Goal: Information Seeking & Learning: Learn about a topic

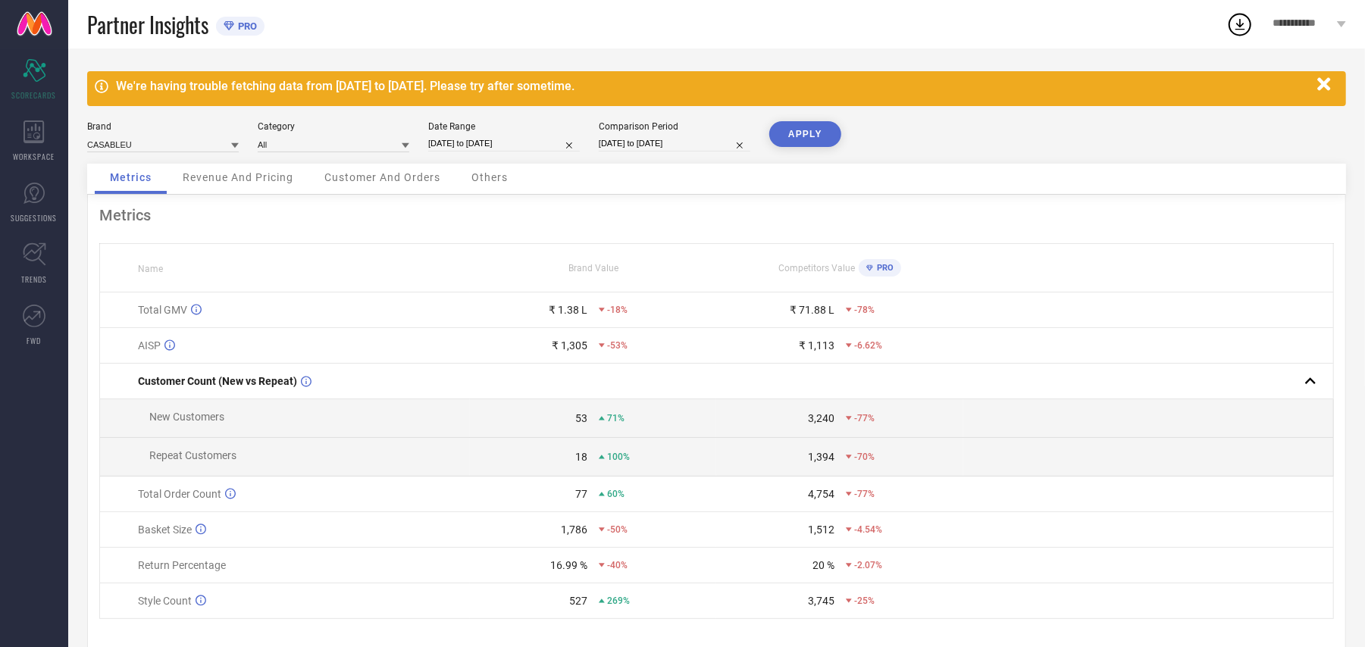
click at [816, 135] on button "APPLY" at bounding box center [805, 134] width 72 height 26
select select "7"
select select "2025"
select select "8"
select select "2025"
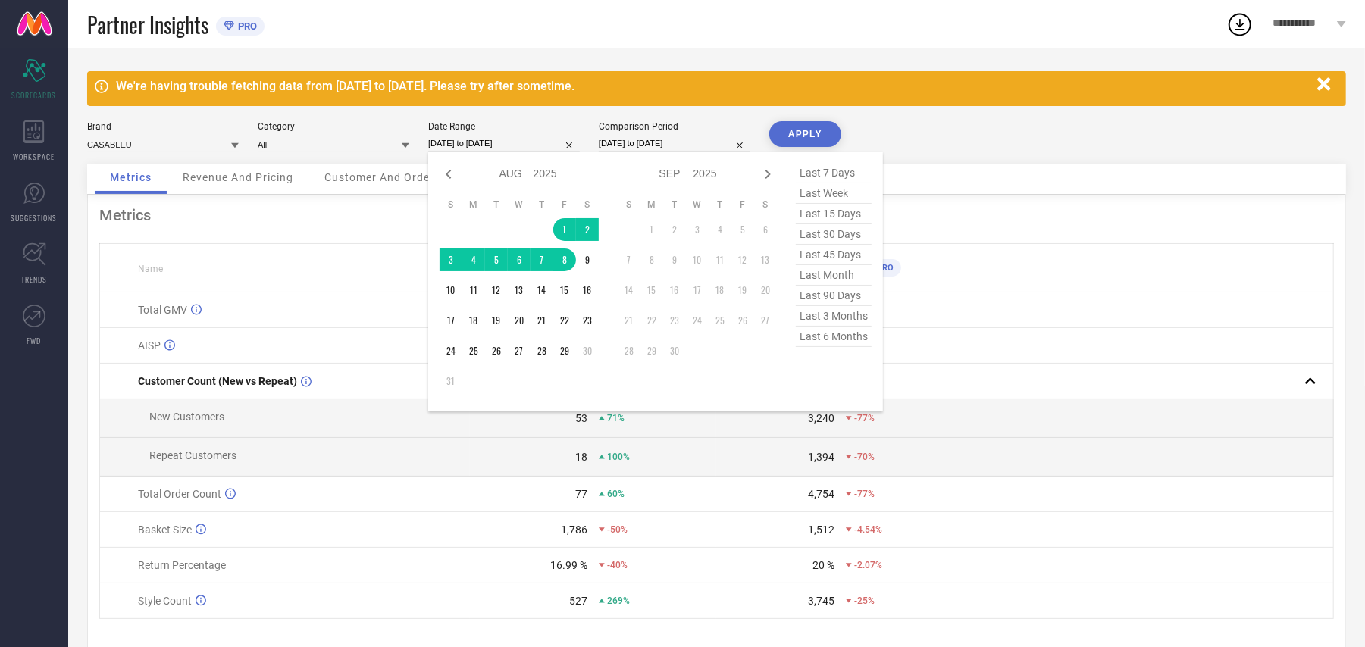
click at [485, 142] on input "[DATE] to [DATE]" at bounding box center [504, 144] width 152 height 16
click at [562, 226] on td "1" at bounding box center [564, 229] width 23 height 23
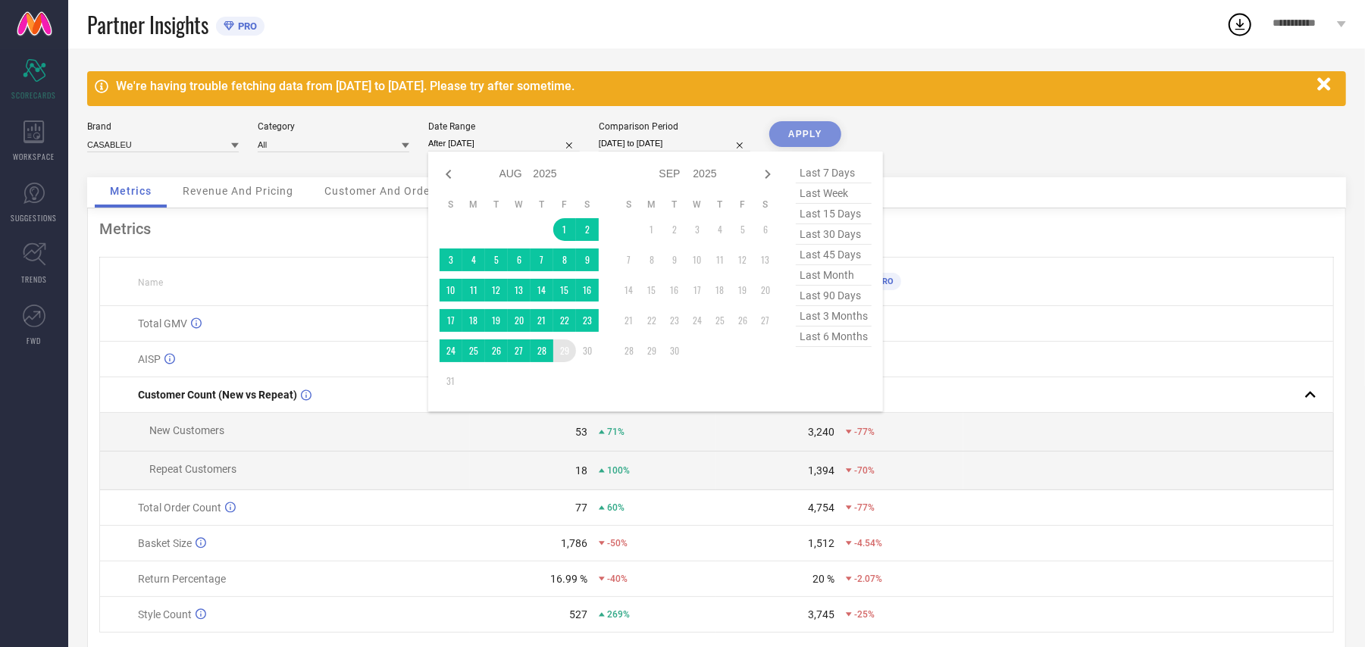
type input "[DATE] to [DATE]"
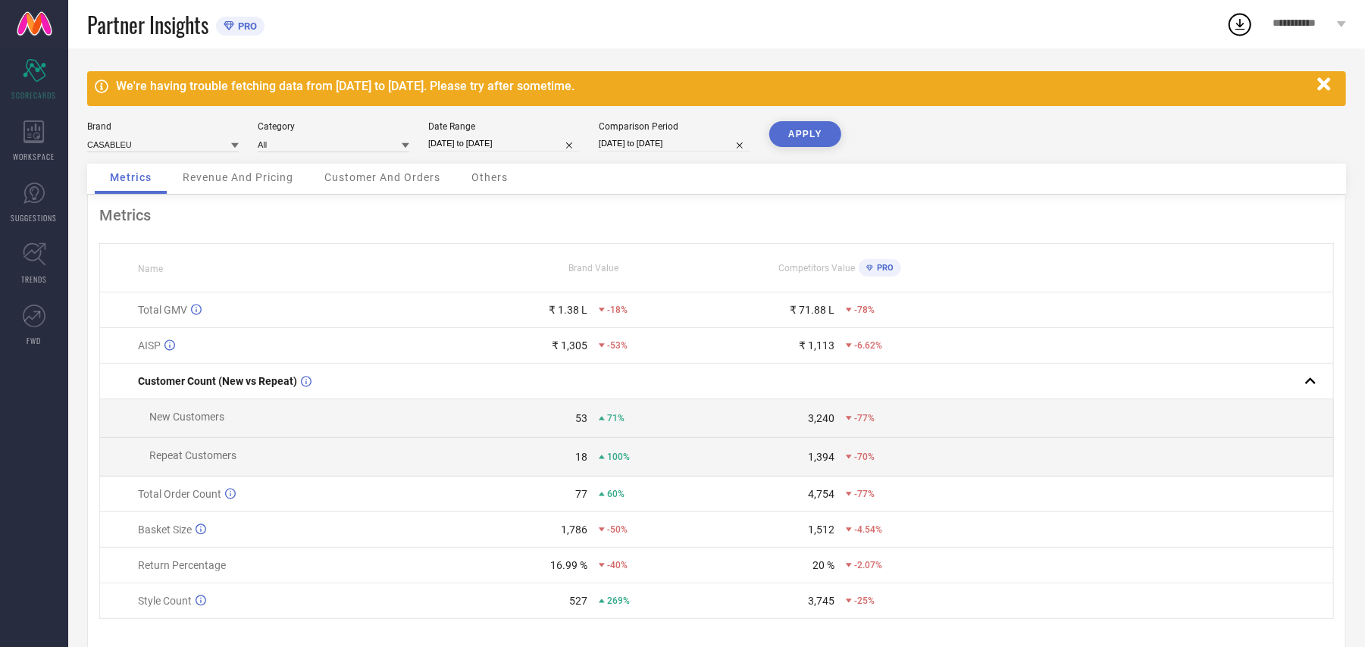
click at [809, 130] on button "APPLY" at bounding box center [805, 134] width 72 height 26
click at [39, 165] on div "WORKSPACE" at bounding box center [34, 141] width 68 height 61
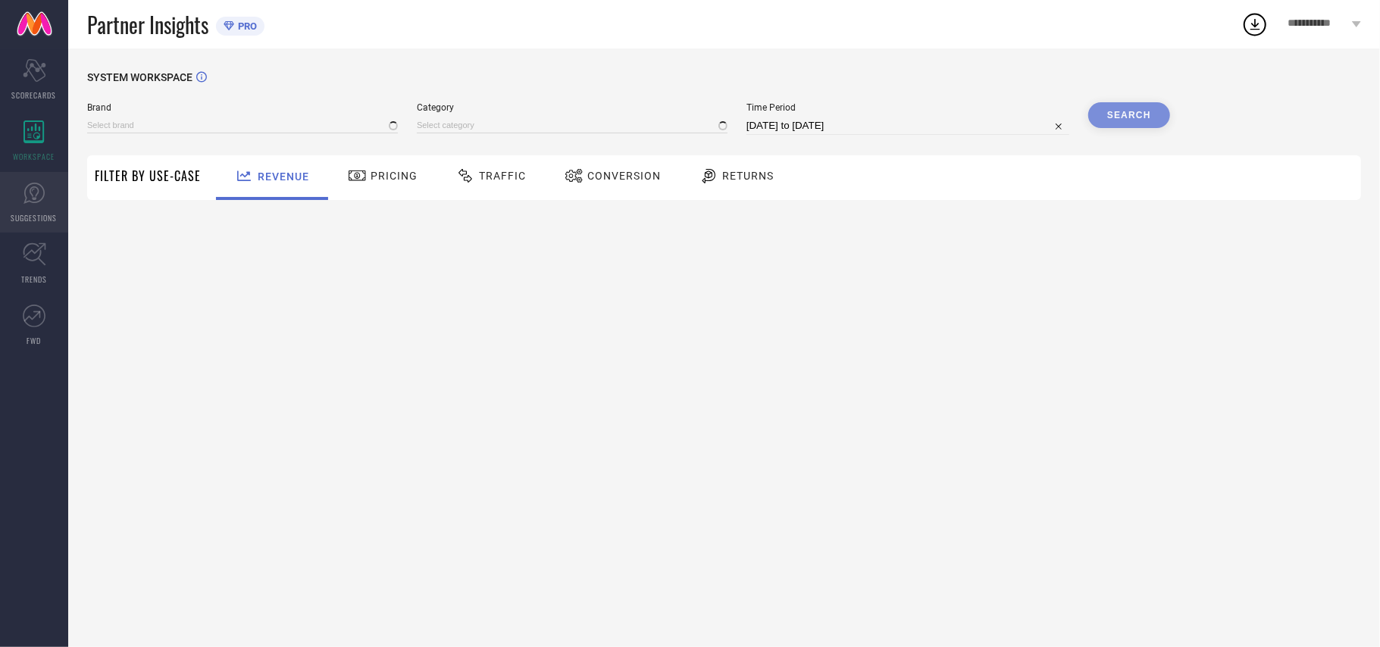
type input "CASABLEU"
type input "All"
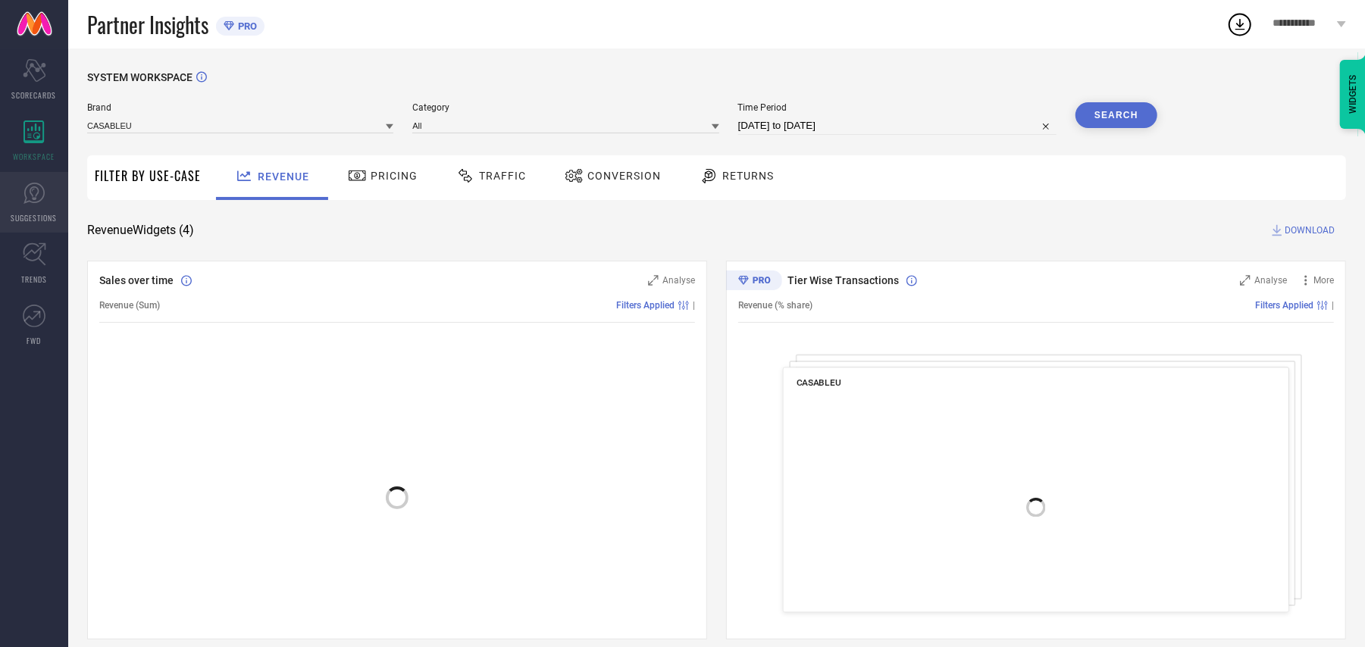
click at [26, 206] on link "SUGGESTIONS" at bounding box center [34, 202] width 68 height 61
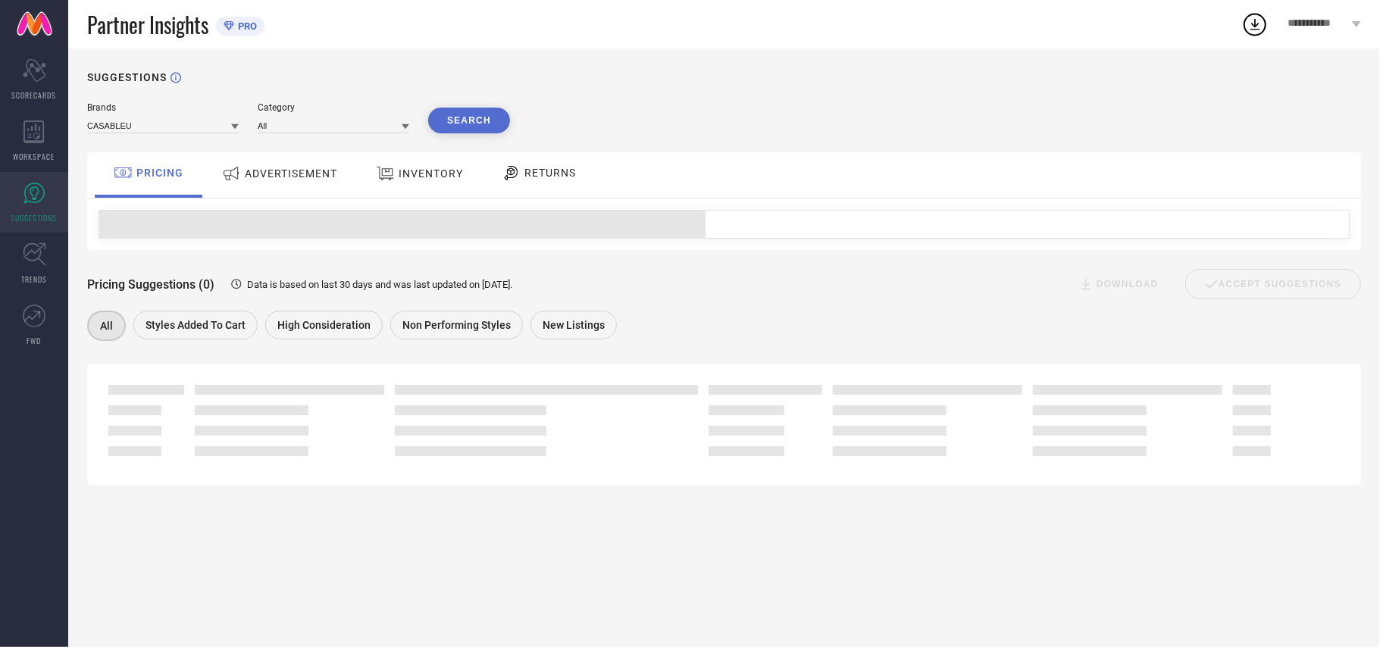
click at [288, 171] on span "ADVERTISEMENT" at bounding box center [291, 174] width 92 height 12
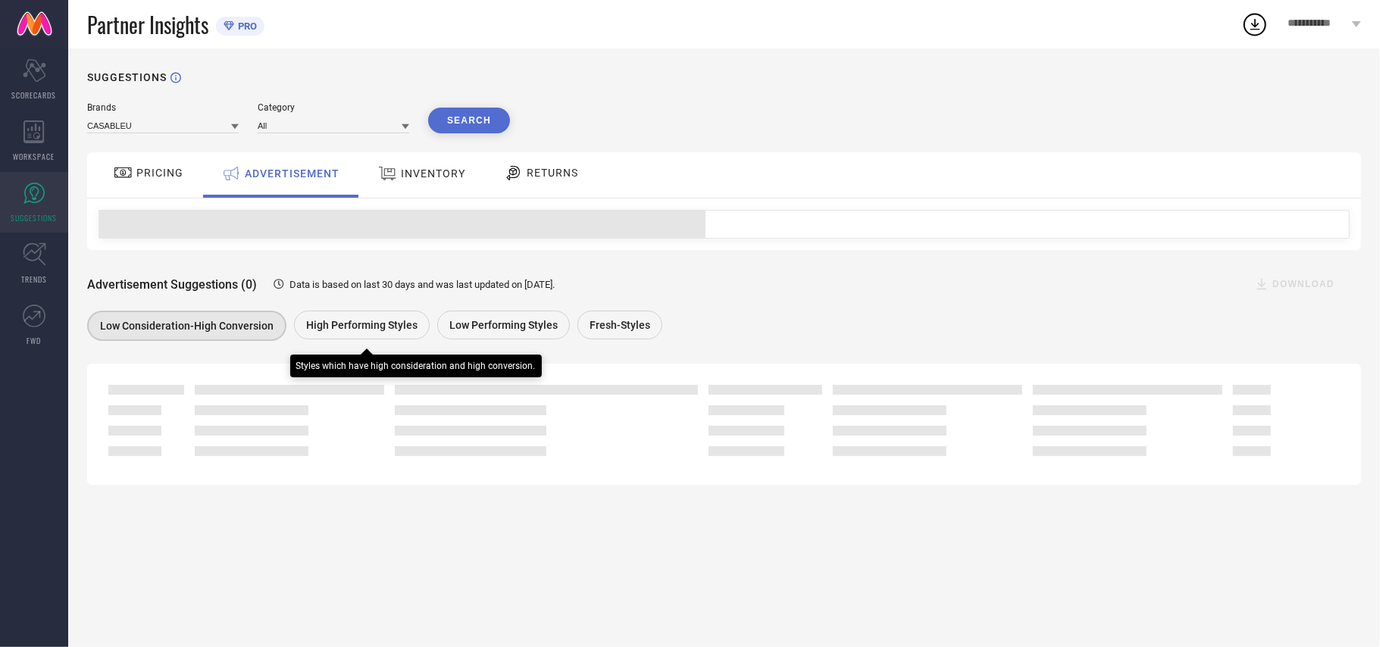
click at [385, 331] on span "High Performing Styles" at bounding box center [361, 325] width 111 height 12
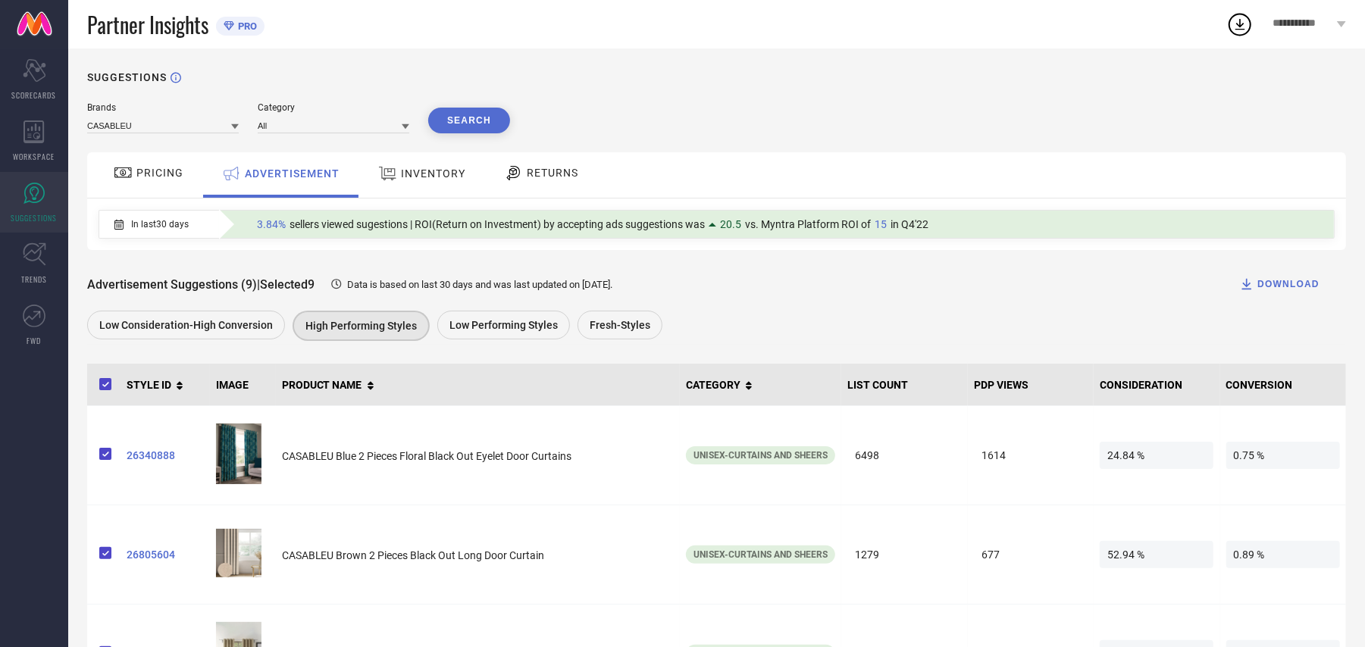
click at [429, 165] on div "INVENTORY" at bounding box center [421, 173] width 95 height 27
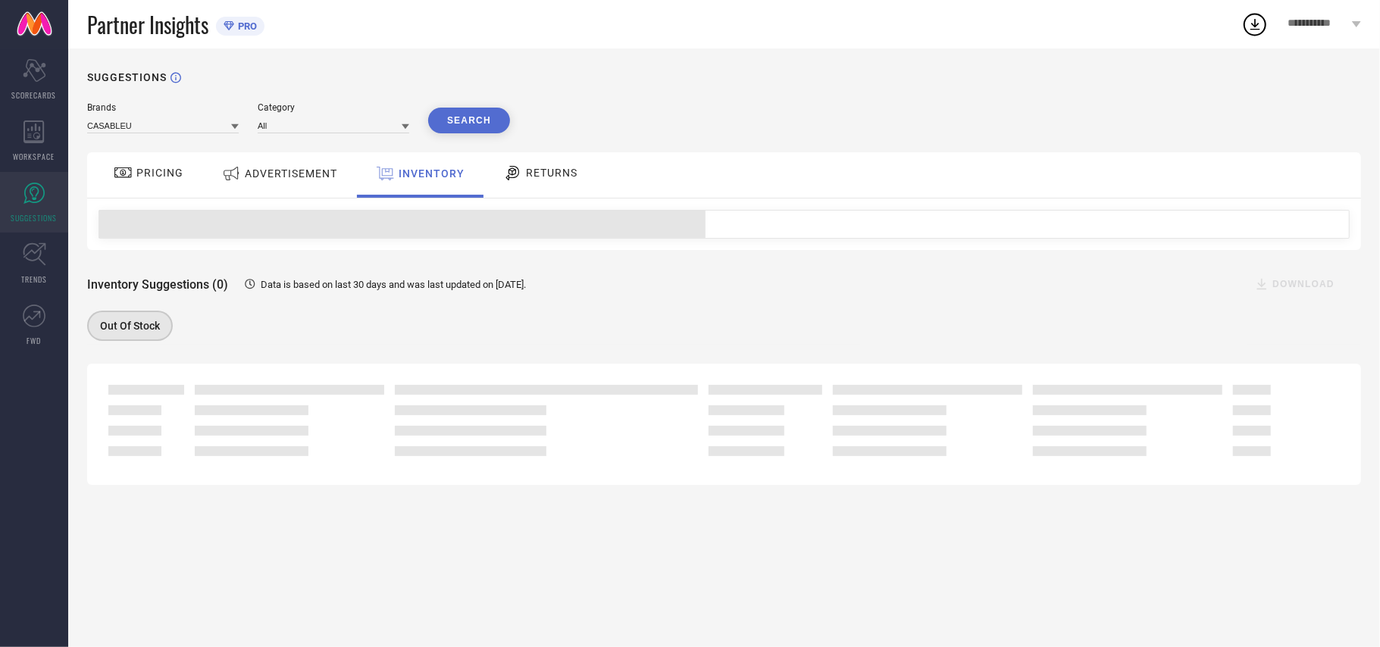
click at [279, 170] on span "ADVERTISEMENT" at bounding box center [291, 174] width 92 height 12
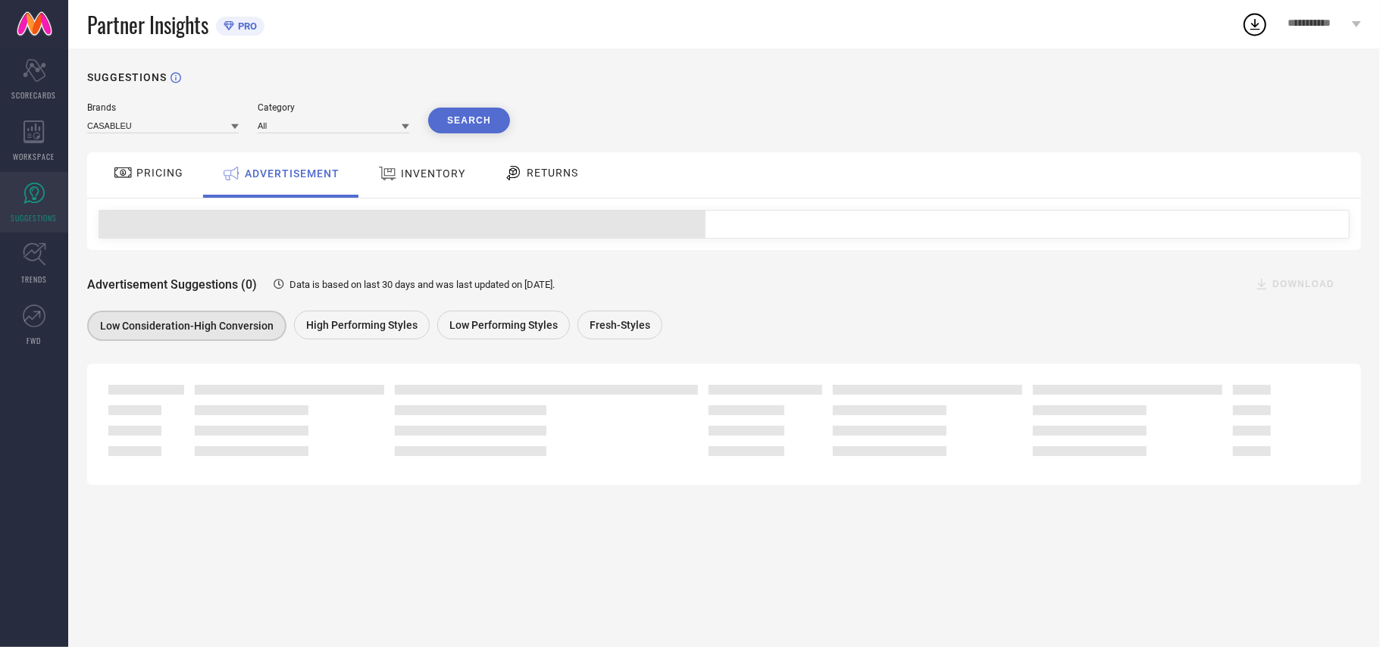
click at [355, 343] on div "High Performing Styles" at bounding box center [365, 327] width 143 height 33
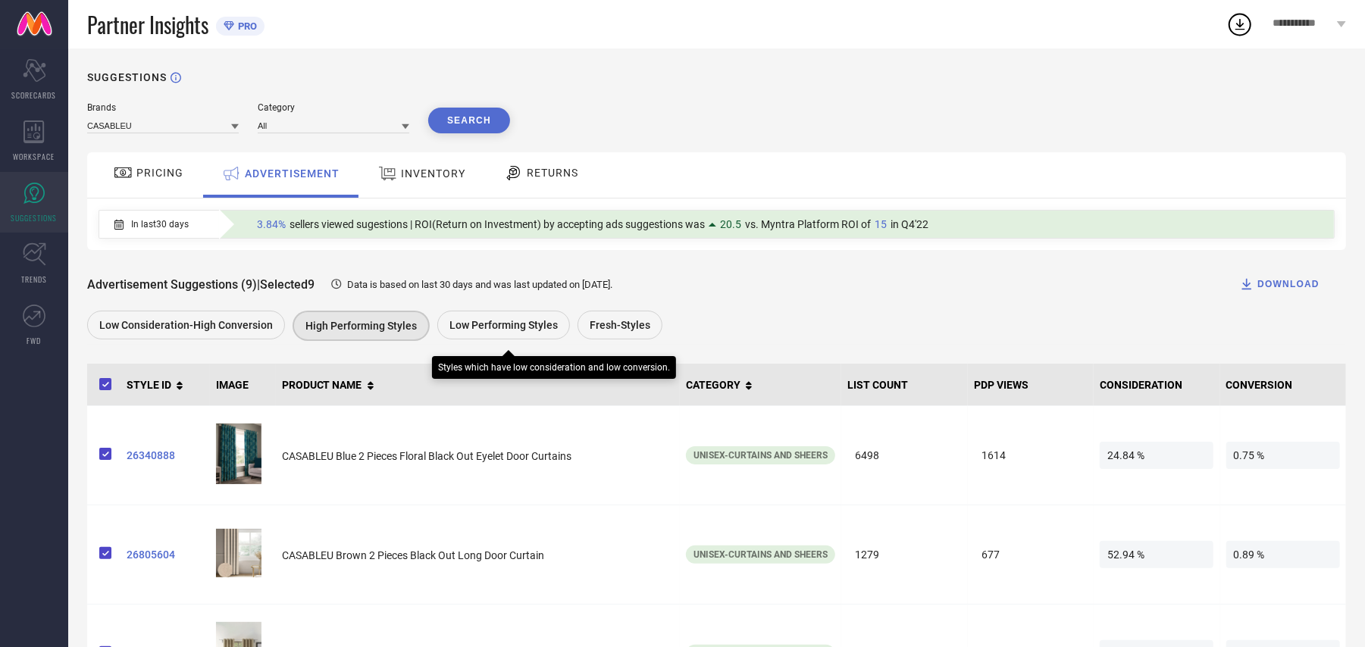
click at [471, 327] on span "Low Performing Styles" at bounding box center [503, 325] width 108 height 12
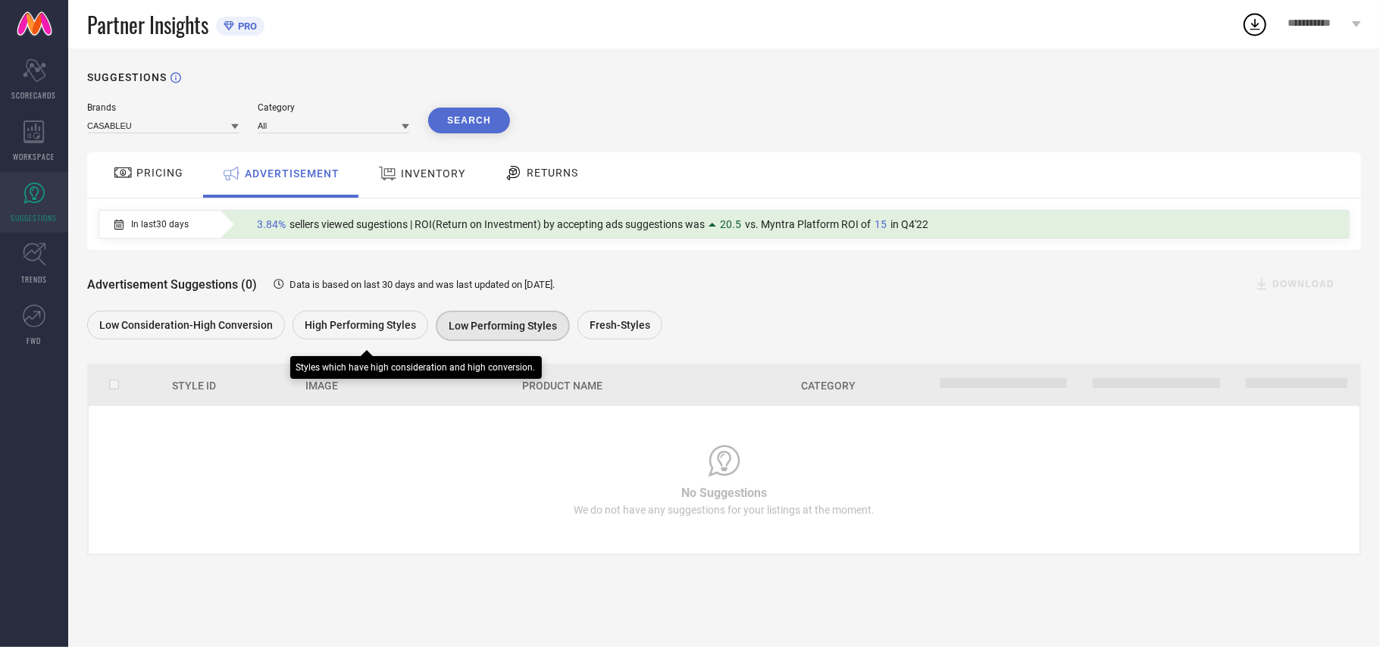
click at [376, 329] on span "High Performing Styles" at bounding box center [360, 325] width 111 height 12
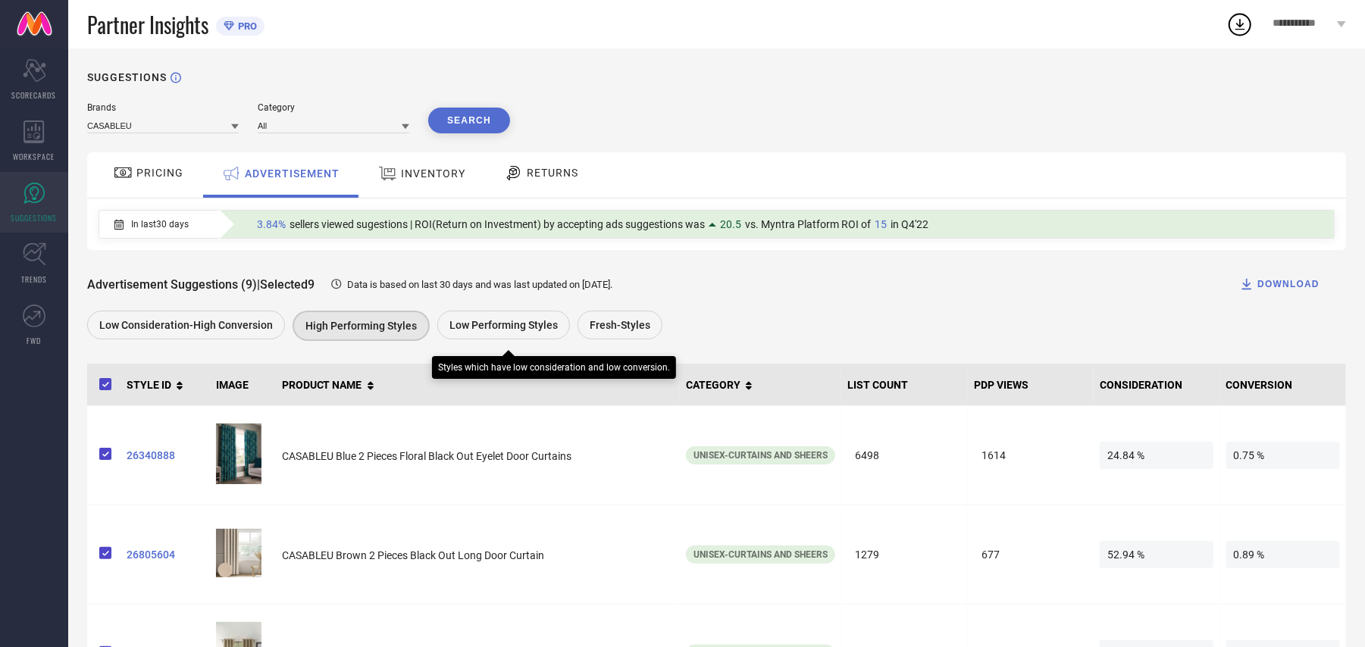
click at [524, 325] on span "Low Performing Styles" at bounding box center [503, 325] width 108 height 12
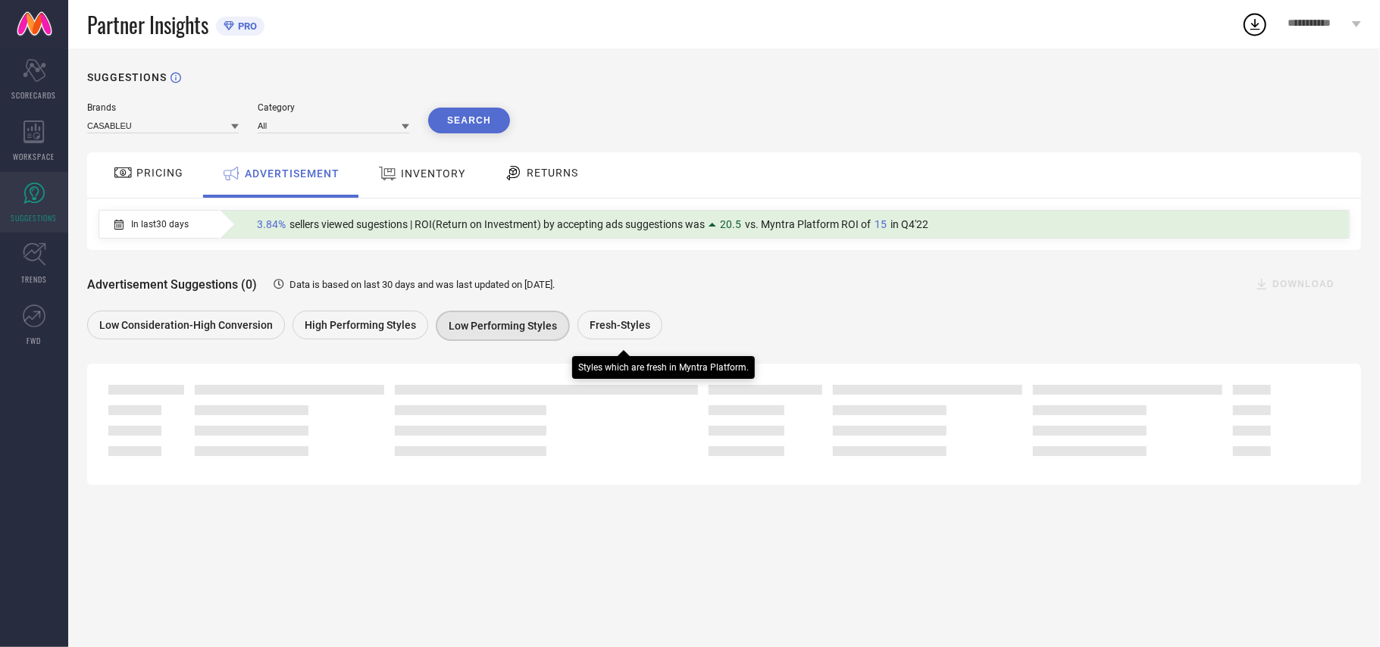
click at [626, 326] on span "Fresh-Styles" at bounding box center [620, 325] width 61 height 12
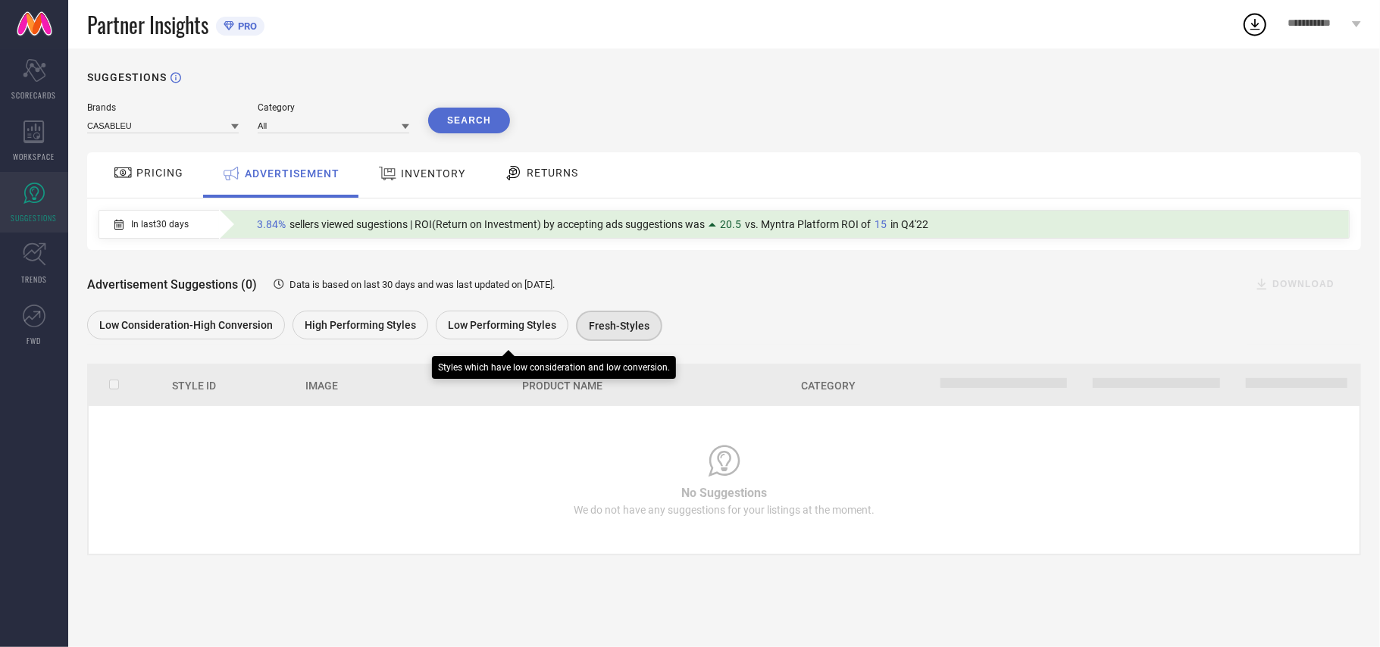
click at [499, 323] on span "Low Performing Styles" at bounding box center [502, 325] width 108 height 12
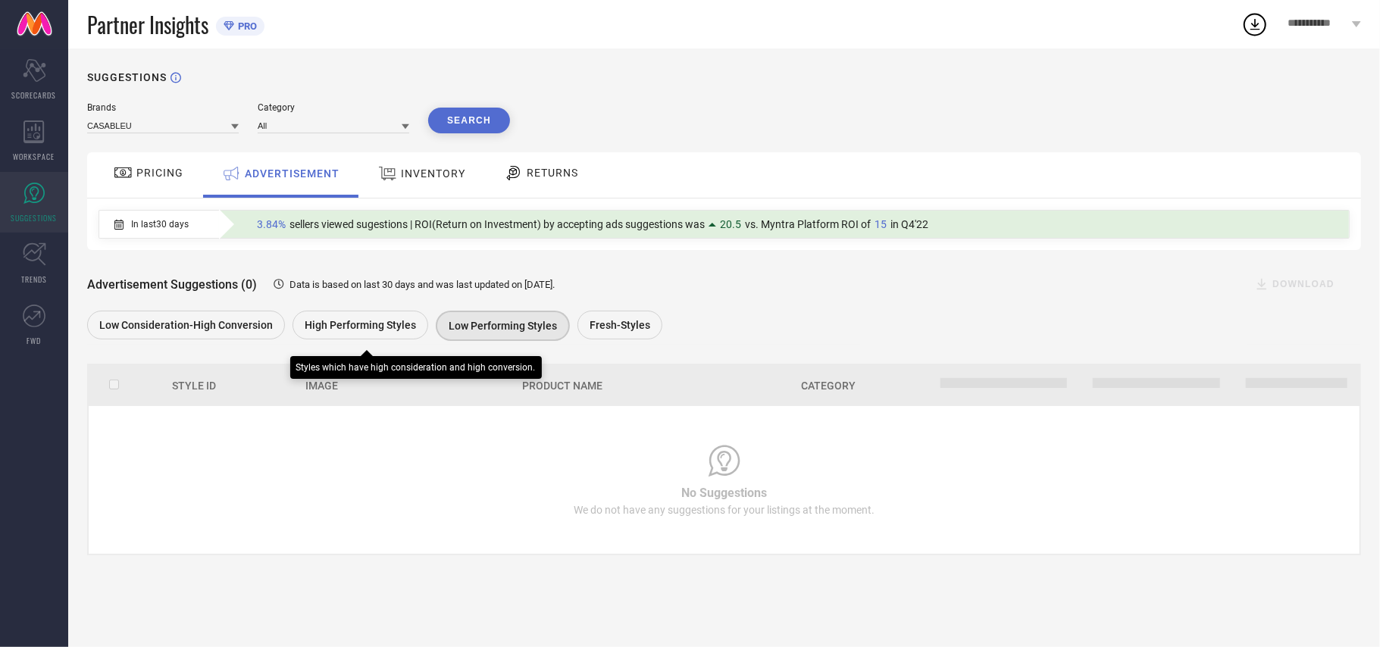
click at [188, 340] on div "Low Consideration-High Conversion" at bounding box center [186, 325] width 198 height 29
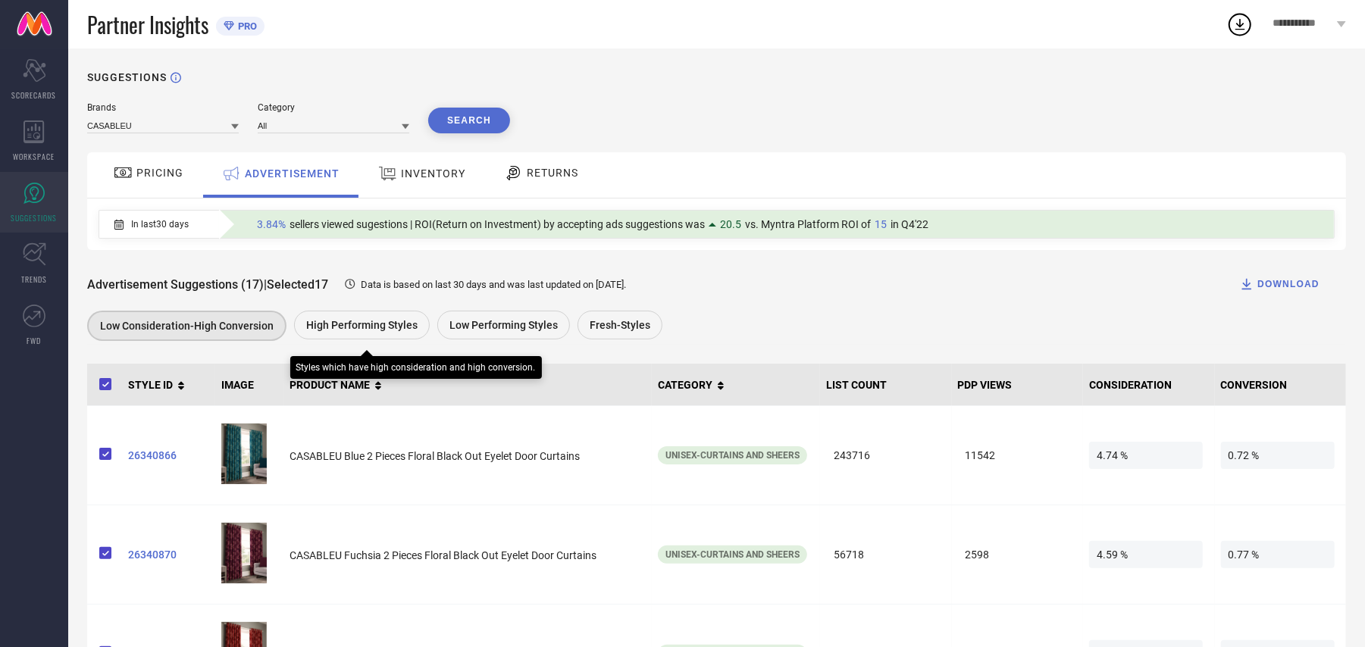
click at [349, 323] on span "High Performing Styles" at bounding box center [361, 325] width 111 height 12
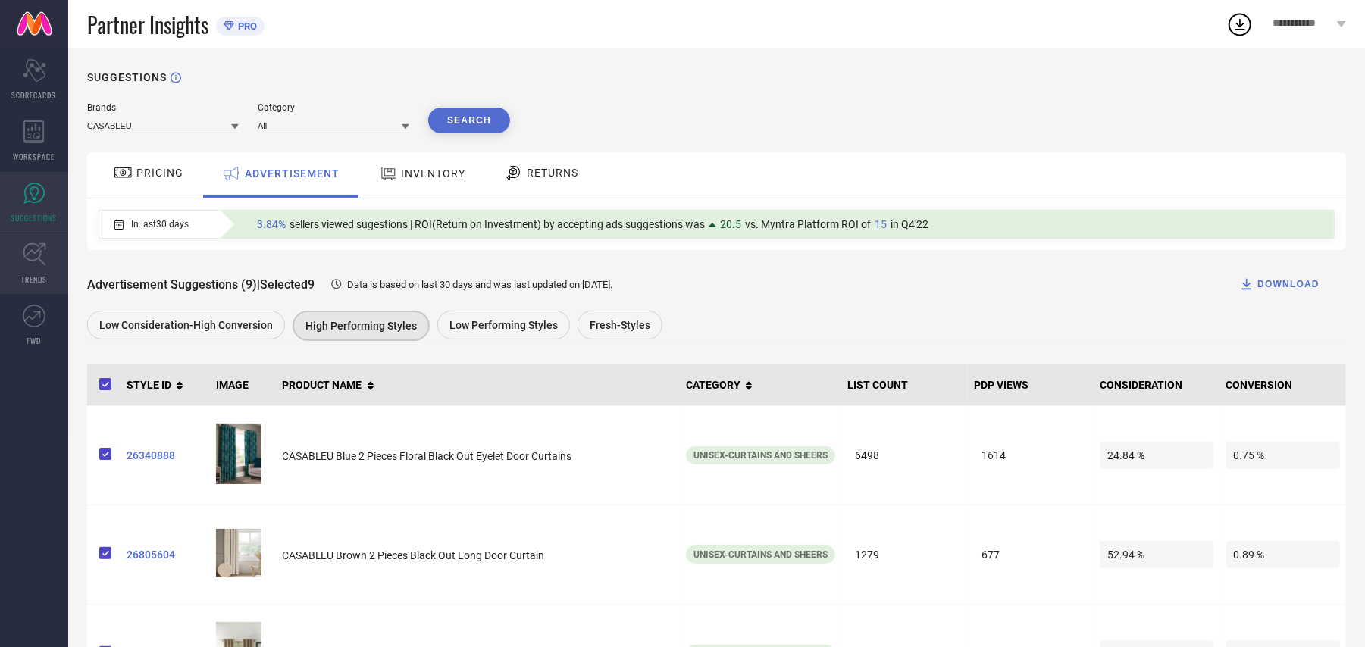
click at [23, 258] on icon at bounding box center [34, 254] width 23 height 23
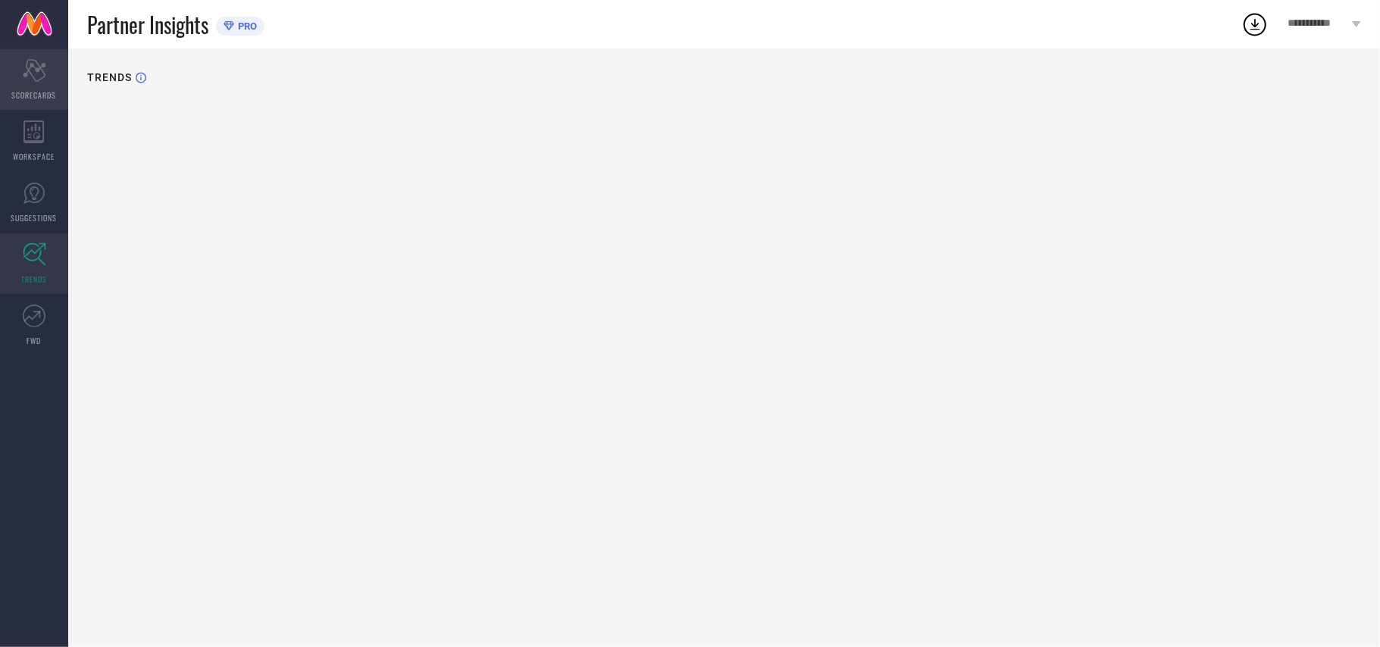
click at [33, 67] on icon "Scorecard" at bounding box center [34, 70] width 23 height 23
